Goal: Transaction & Acquisition: Purchase product/service

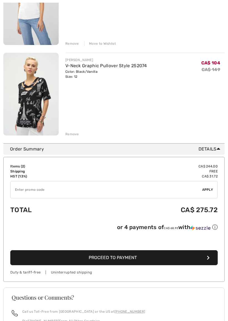
scroll to position [128, 0]
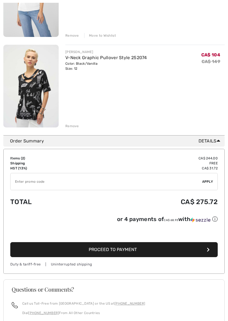
click at [125, 249] on span "Proceed to Payment" at bounding box center [113, 249] width 48 height 5
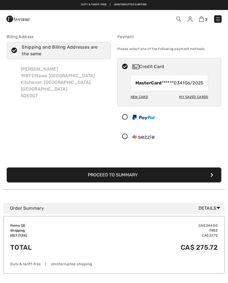
click at [139, 180] on button "Proceed to Summary" at bounding box center [114, 175] width 215 height 15
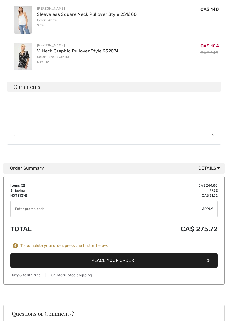
scroll to position [193, 0]
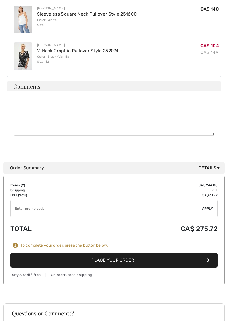
click at [123, 253] on button "Place Your Order" at bounding box center [113, 260] width 207 height 15
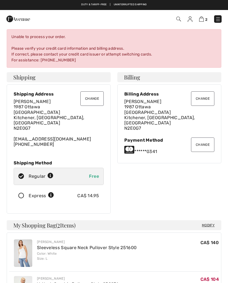
scroll to position [0, 0]
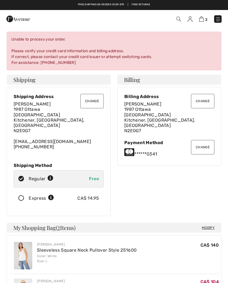
click at [206, 140] on button "Change" at bounding box center [202, 147] width 23 height 14
click at [203, 141] on button "Change" at bounding box center [202, 147] width 23 height 14
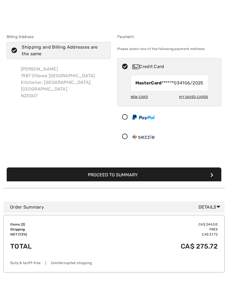
scroll to position [10, 0]
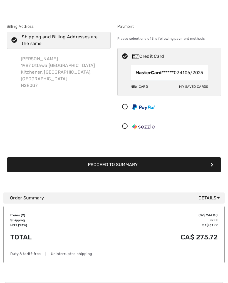
click at [193, 91] on div "My Saved Cards" at bounding box center [193, 86] width 29 height 9
radio input "true"
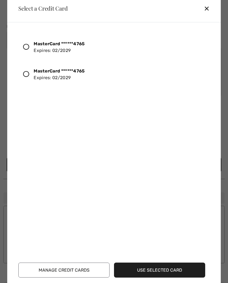
click at [22, 91] on div "MasterCard ******4765 Expires: 02/2029 MasterCard ******4765 Expires: 02/2029" at bounding box center [114, 93] width 193 height 125
click at [25, 74] on icon at bounding box center [26, 74] width 6 height 6
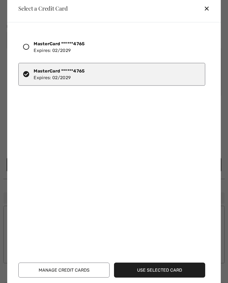
click at [160, 268] on button "Use Selected Card" at bounding box center [159, 270] width 91 height 15
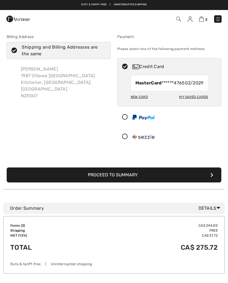
click at [185, 178] on button "Proceed to Summary" at bounding box center [114, 175] width 215 height 15
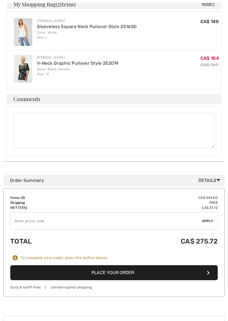
scroll to position [182, 0]
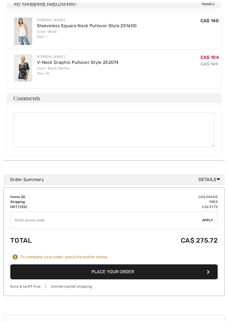
click at [123, 265] on button "Place Your Order" at bounding box center [113, 272] width 207 height 15
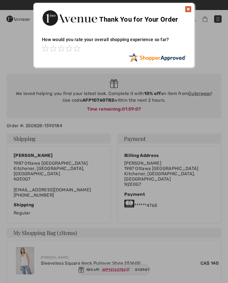
click at [188, 8] on img at bounding box center [188, 9] width 7 height 7
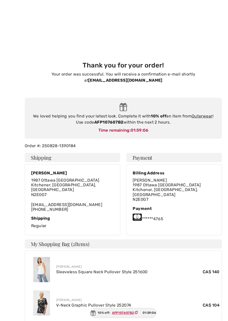
scroll to position [0, 0]
